Goal: Task Accomplishment & Management: Complete application form

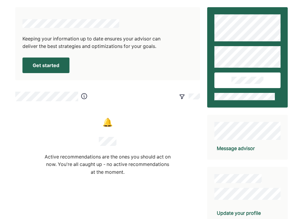
click at [47, 69] on button "Get started" at bounding box center [45, 65] width 47 height 16
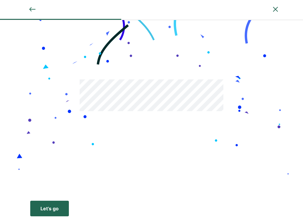
scroll to position [15, 0]
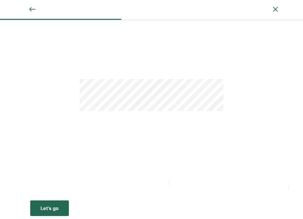
click at [46, 209] on div "Let’s go" at bounding box center [49, 208] width 18 height 7
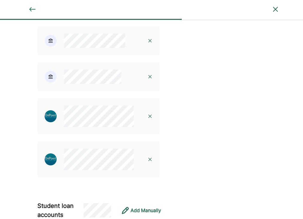
scroll to position [216, 0]
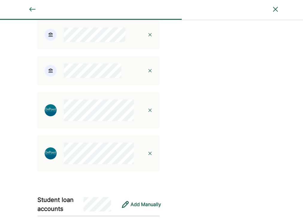
click at [149, 70] on img at bounding box center [150, 70] width 5 height 5
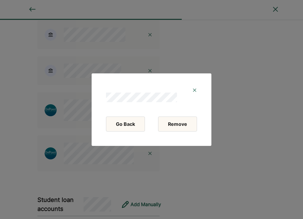
click at [174, 125] on button "Remove" at bounding box center [177, 123] width 39 height 15
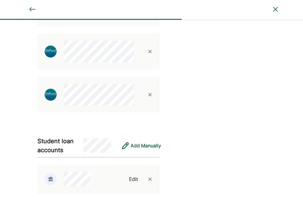
scroll to position [246, 0]
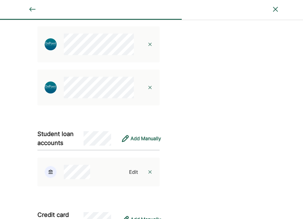
click at [150, 45] on img at bounding box center [150, 44] width 5 height 5
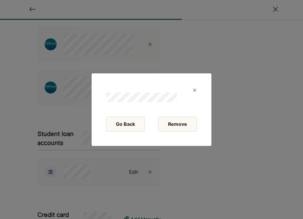
click at [185, 128] on button "Remove" at bounding box center [177, 123] width 39 height 15
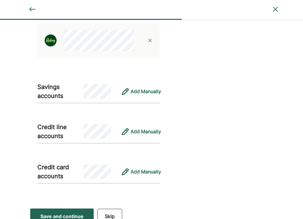
scroll to position [1065, 0]
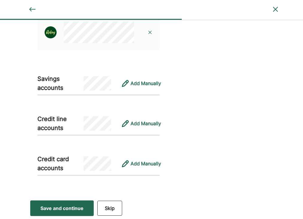
click at [77, 207] on div "Save and continue" at bounding box center [61, 208] width 43 height 7
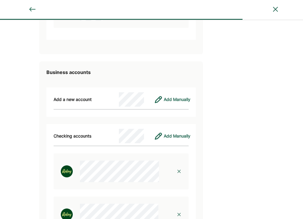
scroll to position [2416, 0]
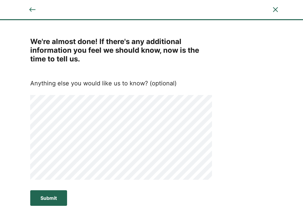
click at [60, 196] on button "Submit Submit Submit" at bounding box center [48, 198] width 37 height 16
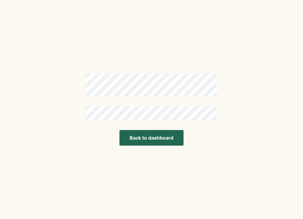
click at [154, 136] on button "Back to dashboard" at bounding box center [151, 138] width 64 height 16
